Goal: Find specific page/section: Find specific page/section

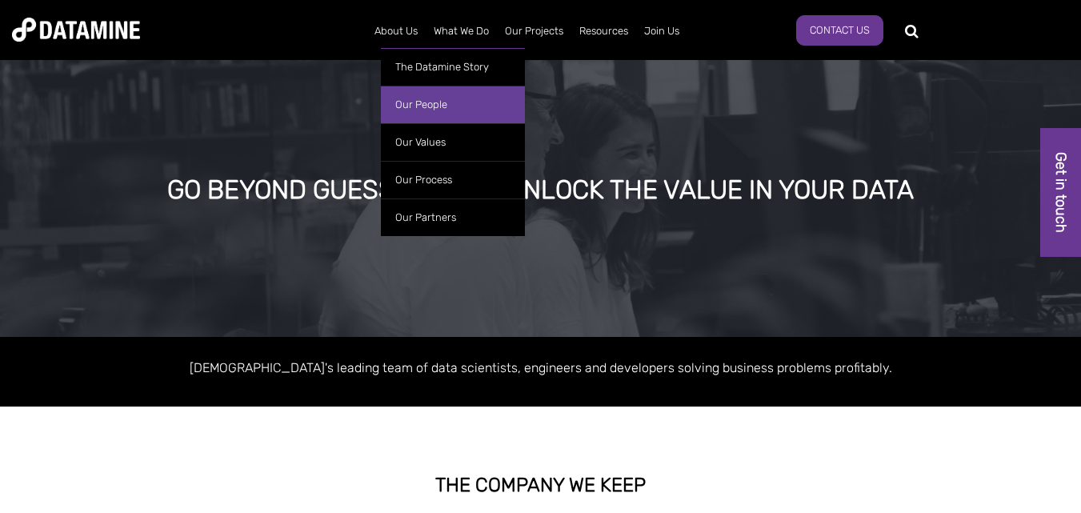
click at [419, 110] on link "Our People" at bounding box center [453, 105] width 144 height 38
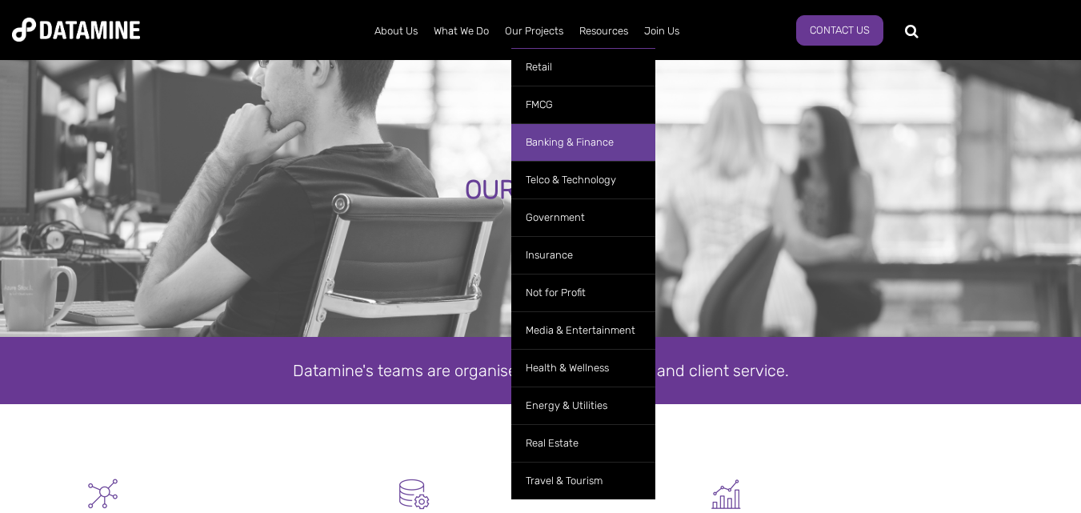
click at [559, 133] on link "Banking & Finance" at bounding box center [583, 142] width 144 height 38
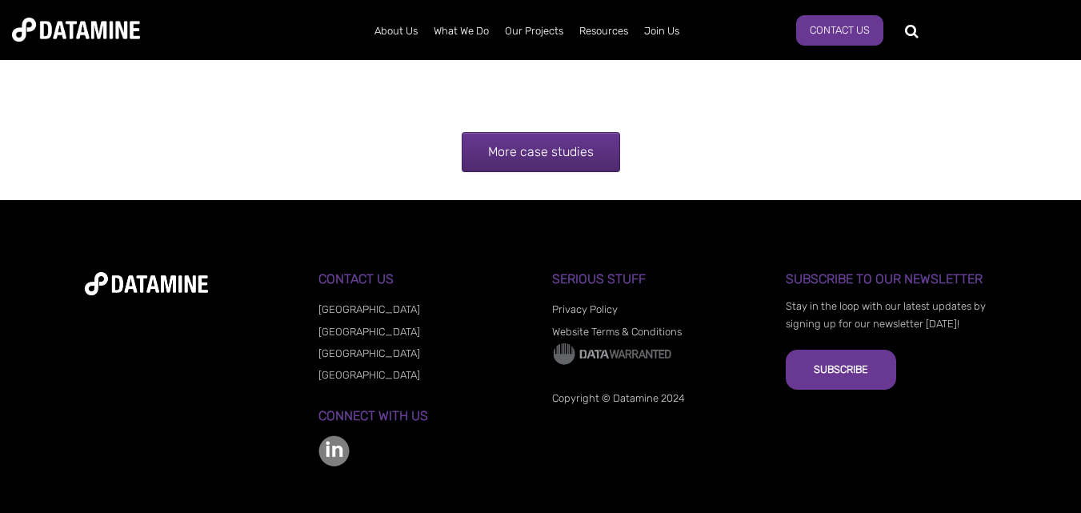
scroll to position [3418, 0]
